Goal: Check status: Check status

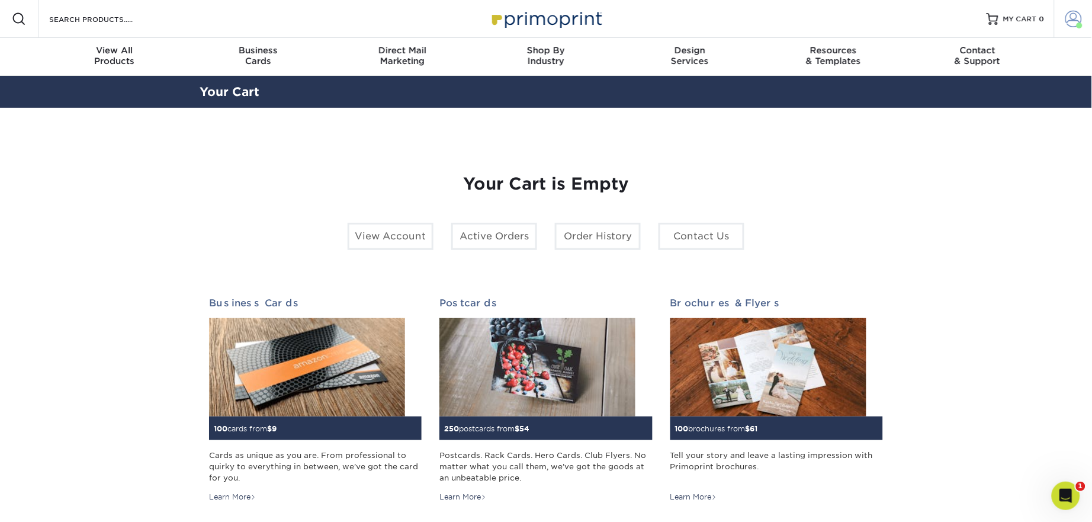
click at [1077, 16] on span at bounding box center [1074, 19] width 17 height 17
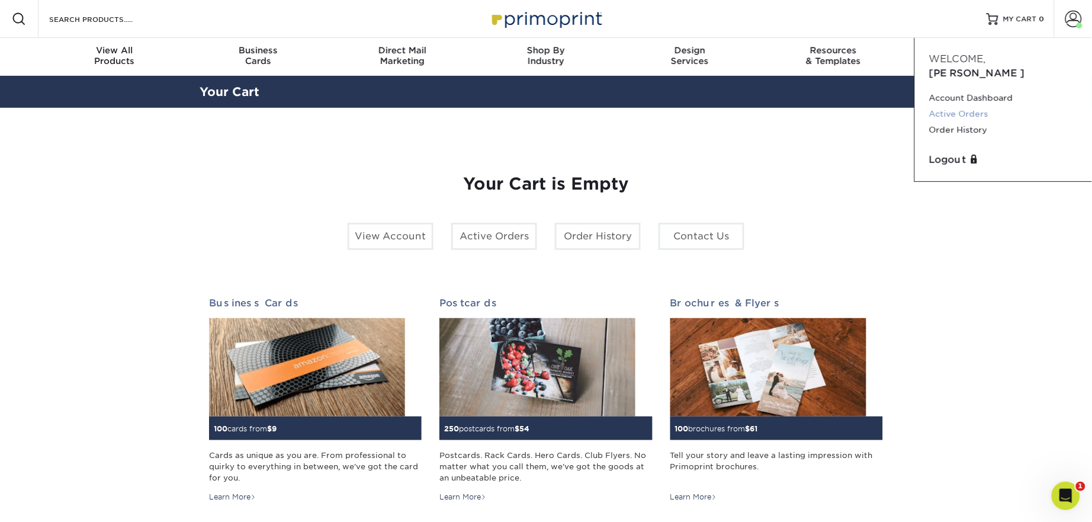
click at [976, 106] on link "Active Orders" at bounding box center [1003, 114] width 149 height 16
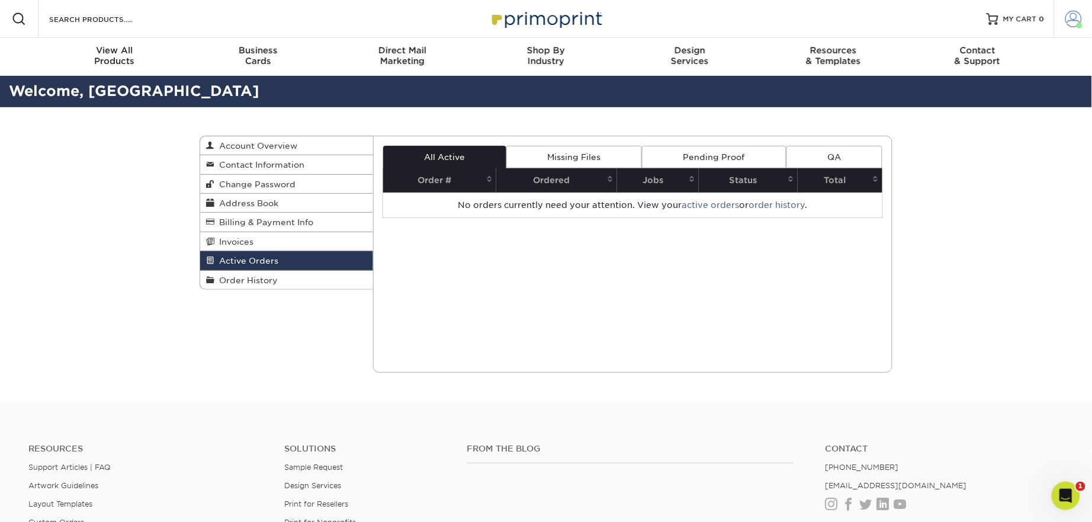
click at [1068, 21] on span at bounding box center [1074, 19] width 17 height 17
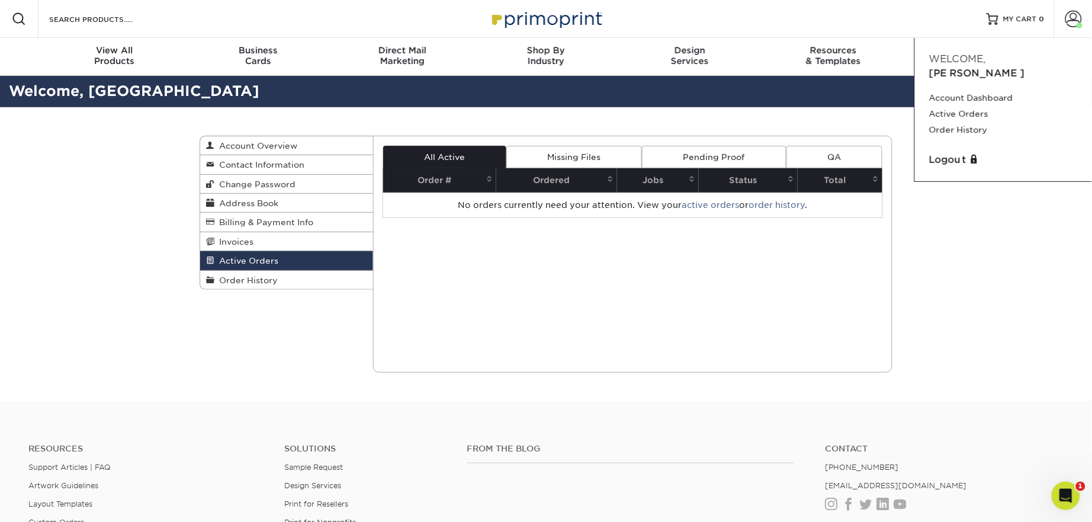
click at [967, 335] on div "Active Orders Account Overview Contact Information Change Password Address Book…" at bounding box center [546, 254] width 1092 height 294
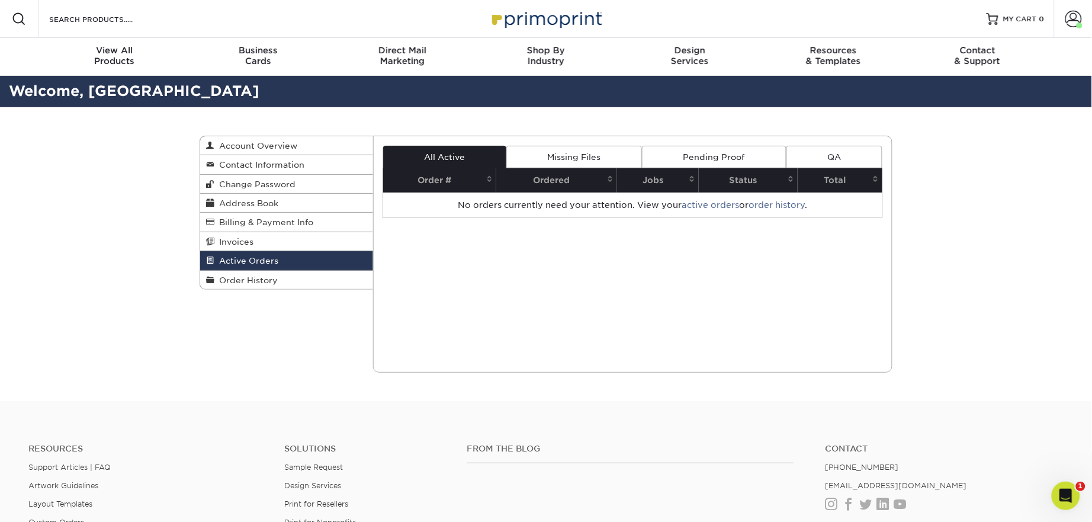
click at [562, 148] on link "Missing Files" at bounding box center [575, 157] width 136 height 23
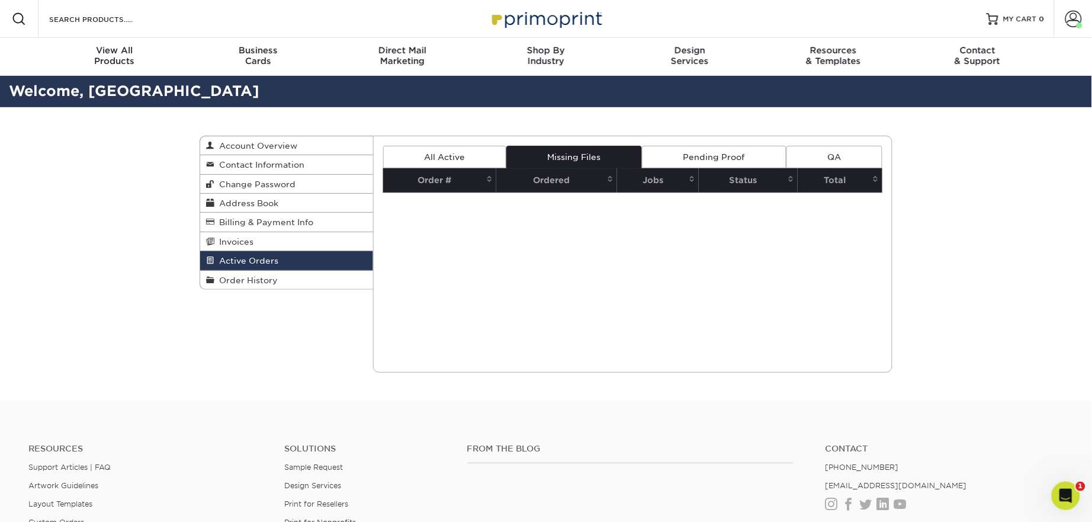
click at [711, 153] on link "Pending Proof" at bounding box center [714, 157] width 144 height 23
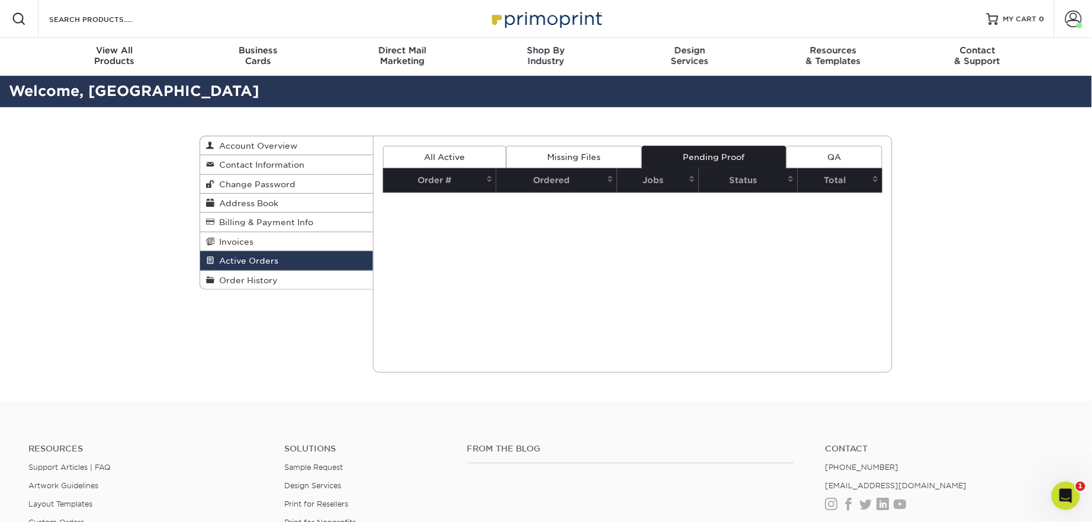
click at [205, 304] on div "Active Orders Account Overview Contact Information Change Password Address Book…" at bounding box center [546, 254] width 711 height 294
click at [238, 280] on span "Order History" at bounding box center [245, 279] width 63 height 9
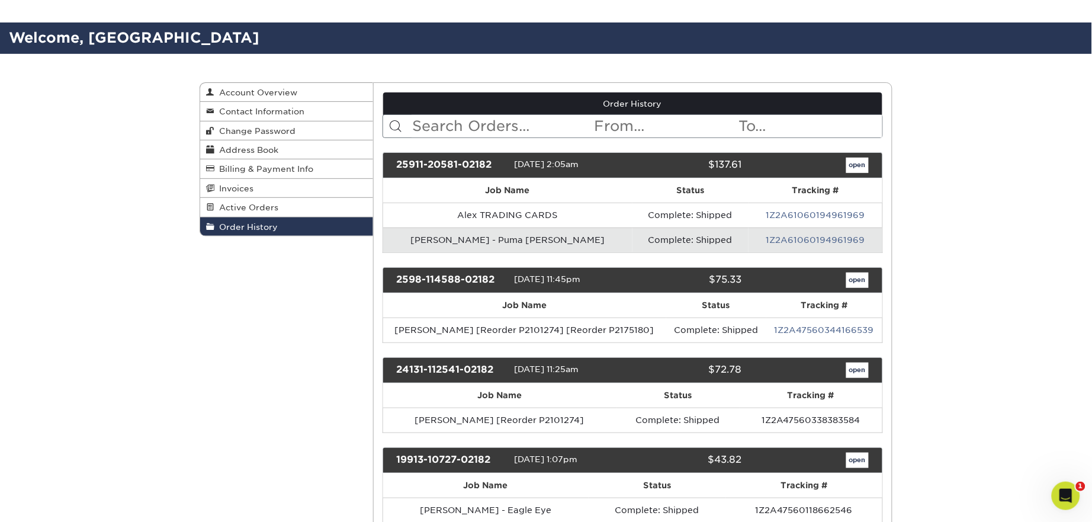
scroll to position [79, 0]
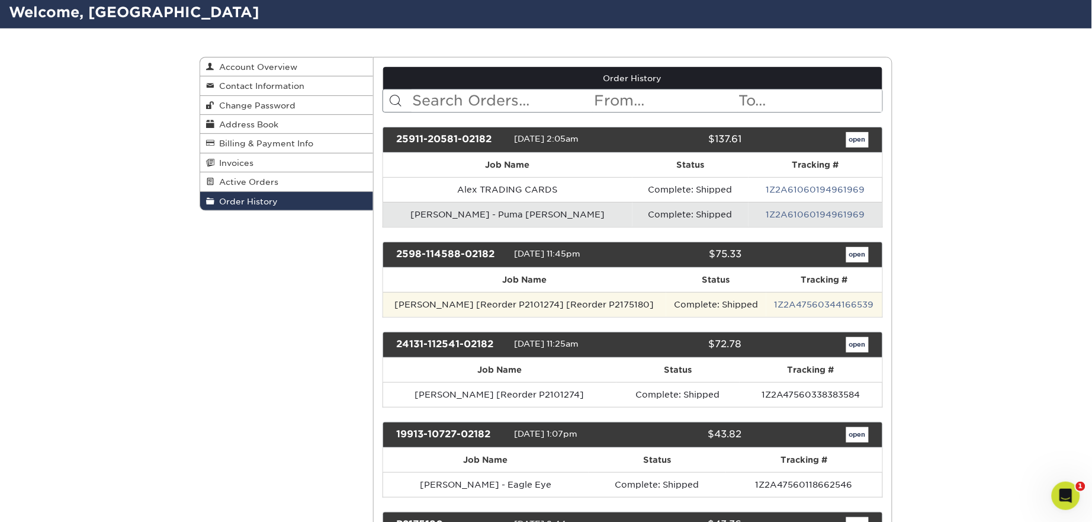
click at [589, 296] on td "Jon S [Reorder P2101274] [Reorder P2175180]" at bounding box center [524, 304] width 283 height 25
click at [827, 294] on td "1Z2A47560344166539" at bounding box center [825, 304] width 116 height 25
click at [825, 307] on link "1Z2A47560344166539" at bounding box center [825, 304] width 100 height 9
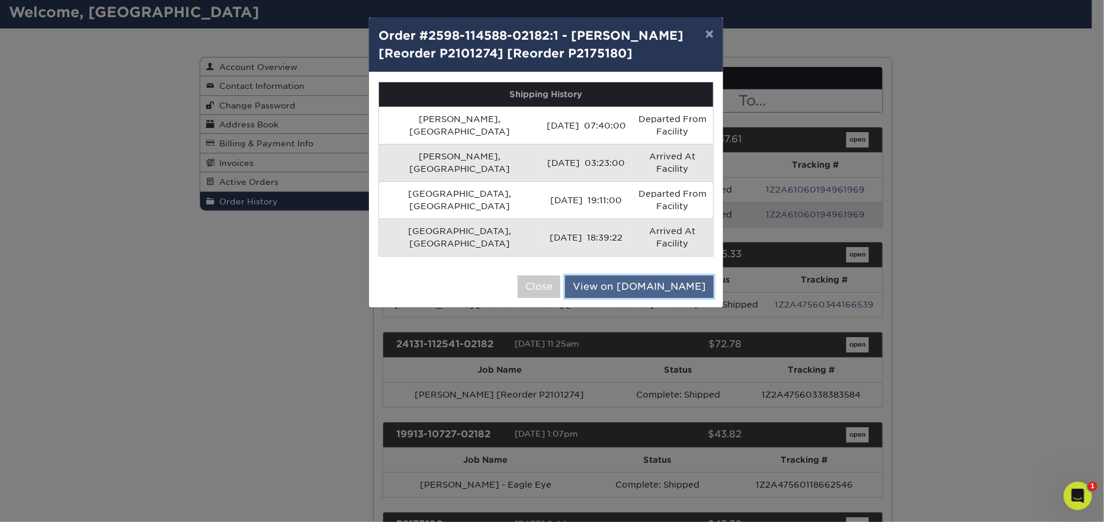
click at [653, 275] on link "View on UPS.com" at bounding box center [639, 286] width 149 height 23
click at [560, 275] on button "Close" at bounding box center [539, 286] width 43 height 23
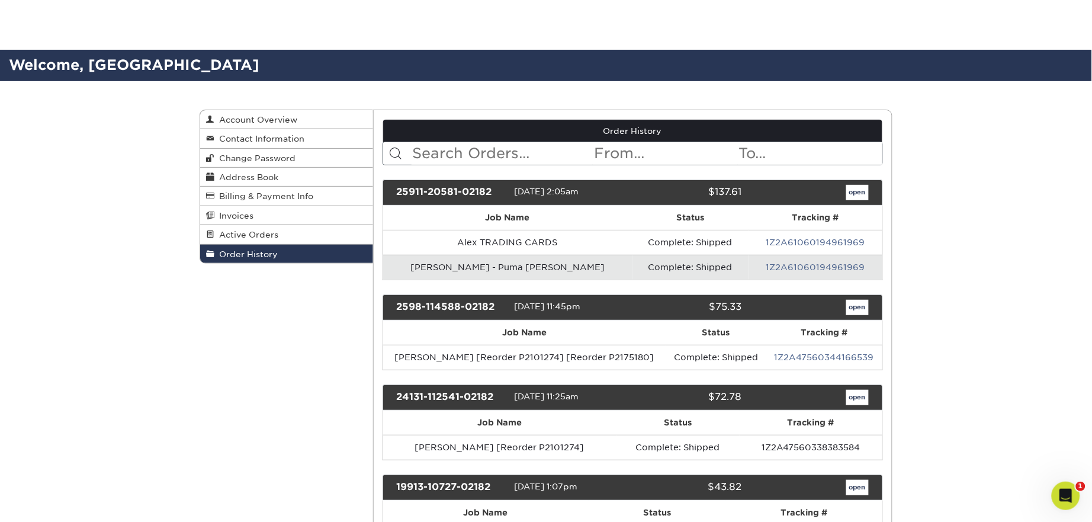
scroll to position [0, 0]
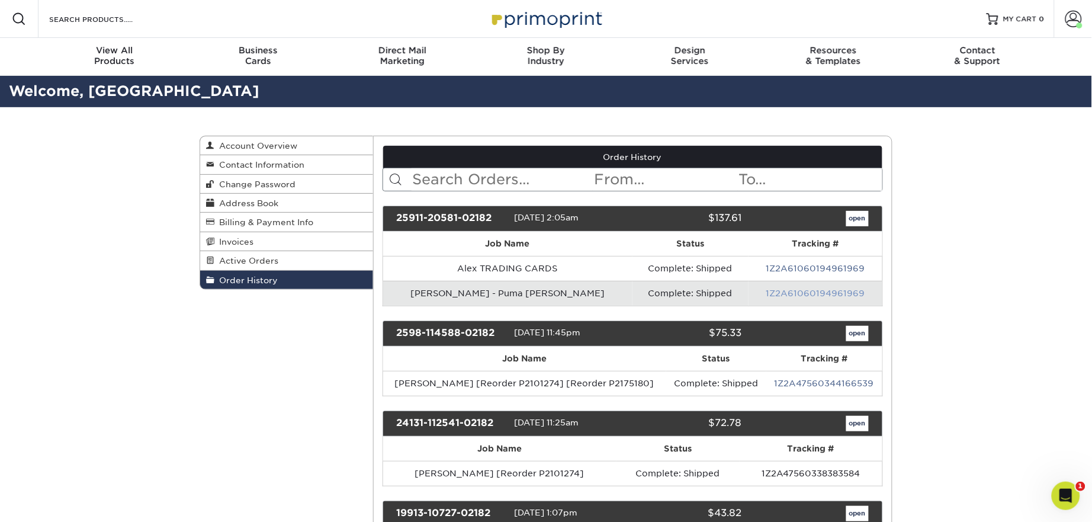
click at [811, 291] on link "1Z2A61060194961969" at bounding box center [815, 292] width 99 height 9
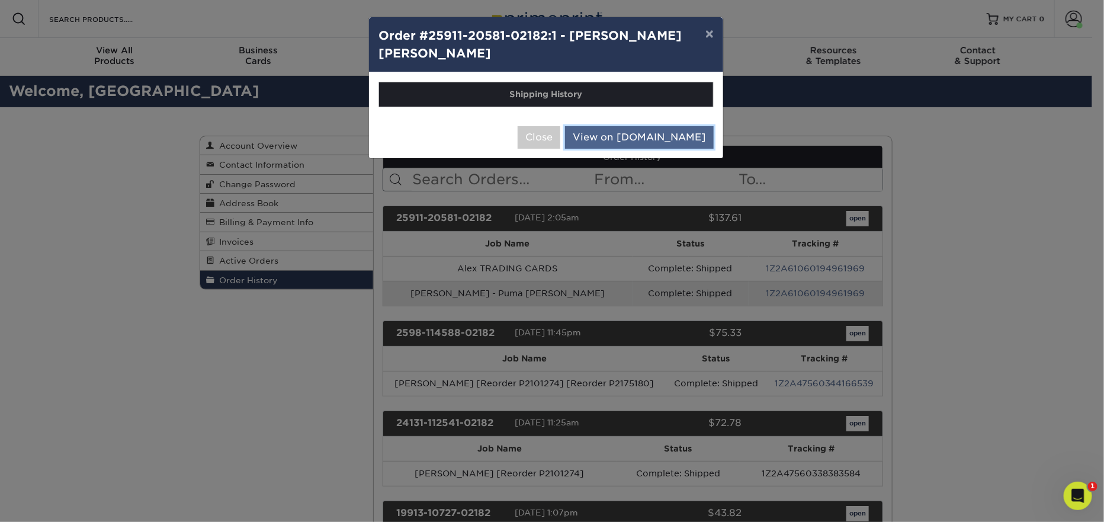
click at [658, 140] on link "View on UPS.com" at bounding box center [639, 137] width 149 height 23
click at [705, 34] on button "×" at bounding box center [709, 33] width 27 height 33
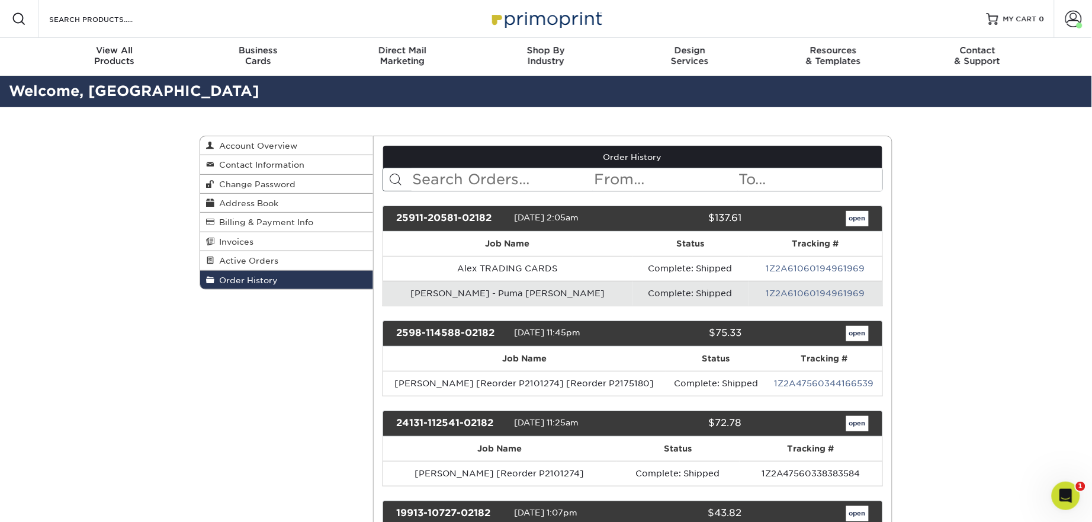
click at [863, 219] on link "open" at bounding box center [858, 218] width 23 height 15
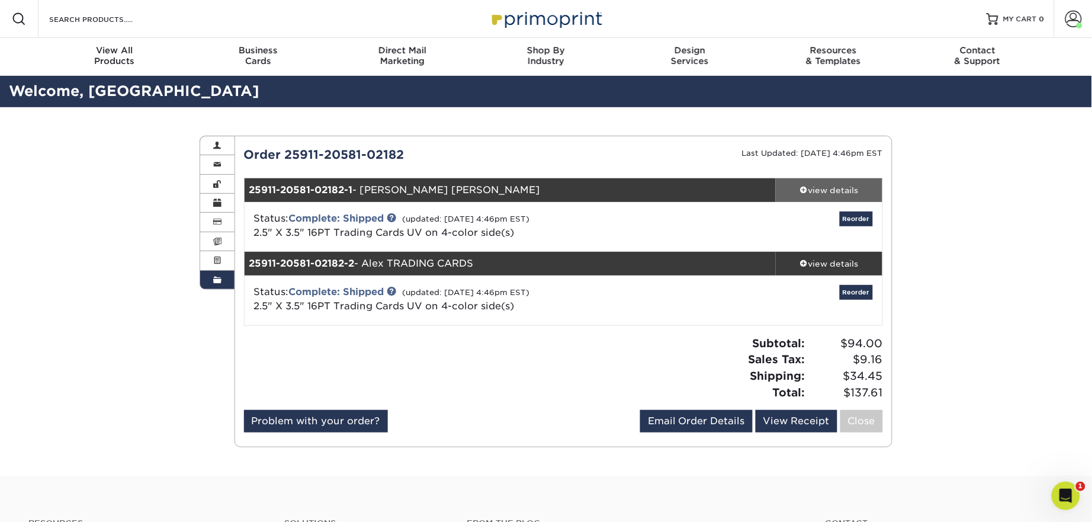
click at [802, 188] on span at bounding box center [804, 189] width 8 height 8
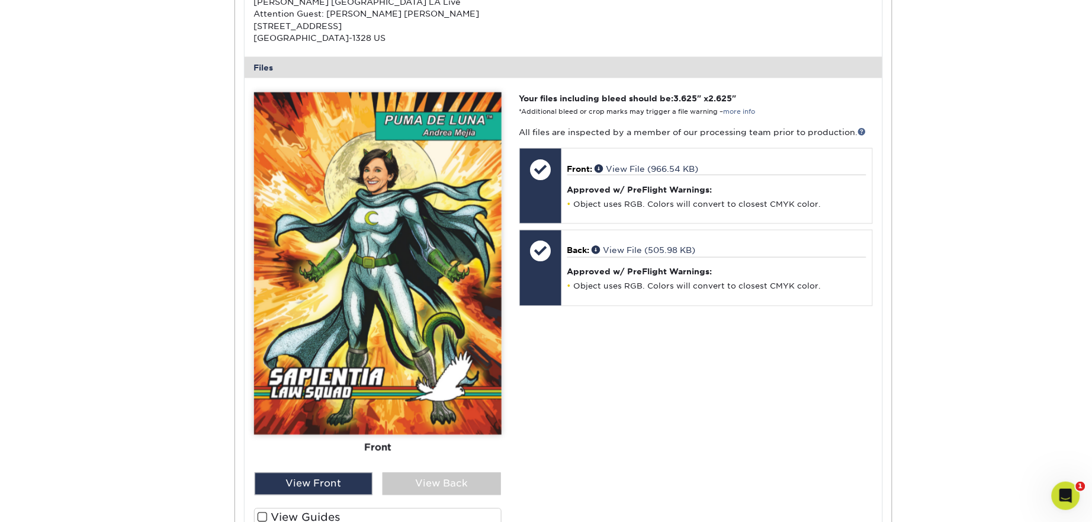
scroll to position [553, 0]
